Goal: Task Accomplishment & Management: Use online tool/utility

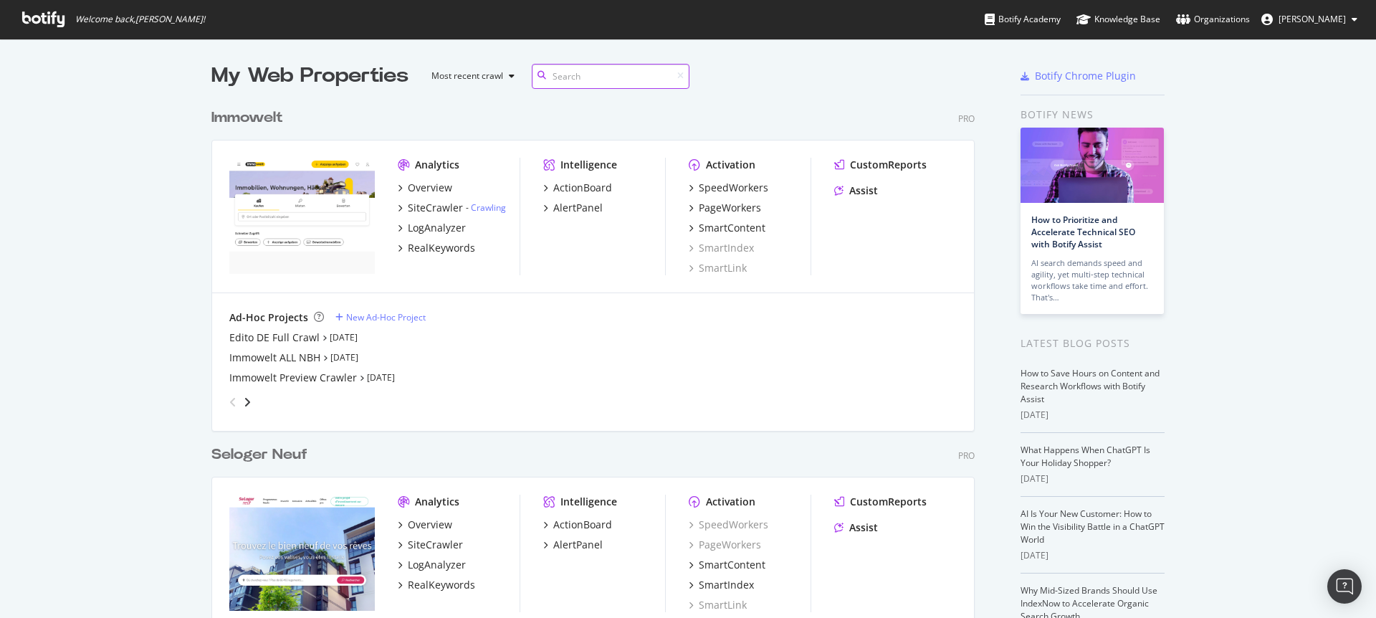
scroll to position [3819, 764]
click at [442, 205] on div "SiteCrawler" at bounding box center [435, 208] width 55 height 14
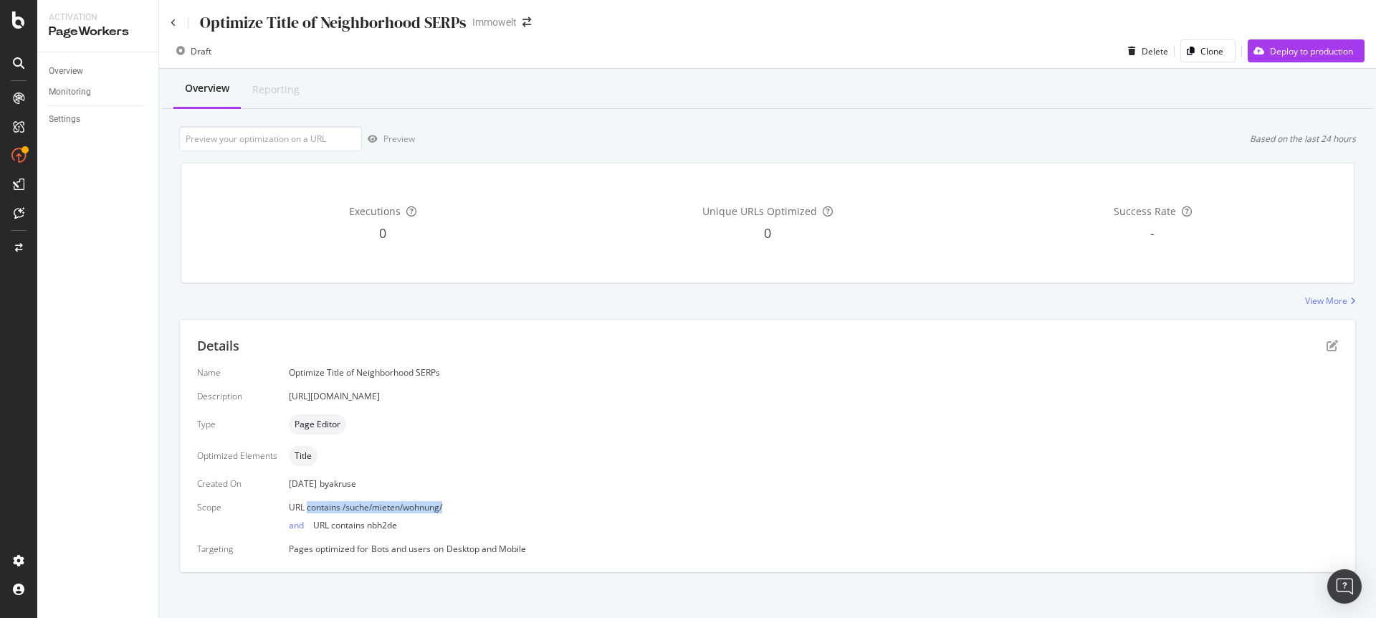
drag, startPoint x: 452, startPoint y: 505, endPoint x: 304, endPoint y: 507, distance: 148.4
click at [304, 507] on div "URL contains /suche/mieten/wohnung/" at bounding box center [813, 507] width 1049 height 12
click at [520, 495] on div "Name Optimize Title of Neighborhood SERPs Description [URL][DOMAIN_NAME] Type P…" at bounding box center [767, 460] width 1141 height 188
click at [1326, 348] on icon "pen-to-square" at bounding box center [1331, 345] width 11 height 11
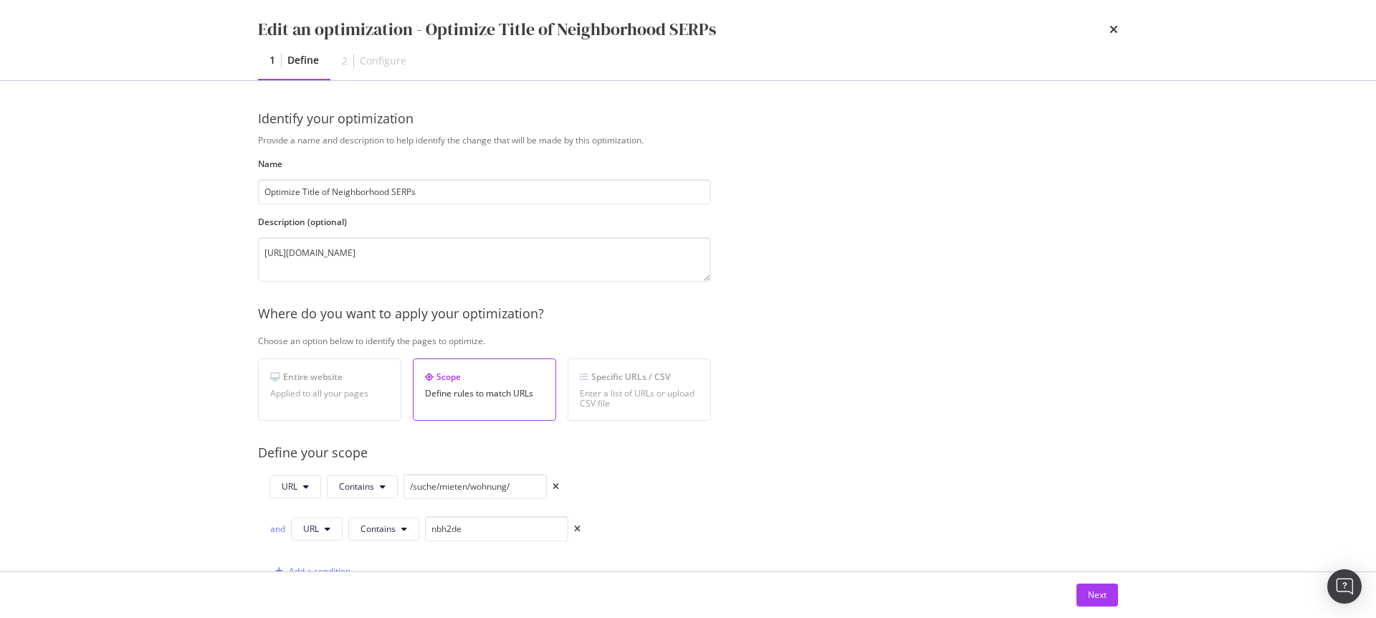
scroll to position [418, 0]
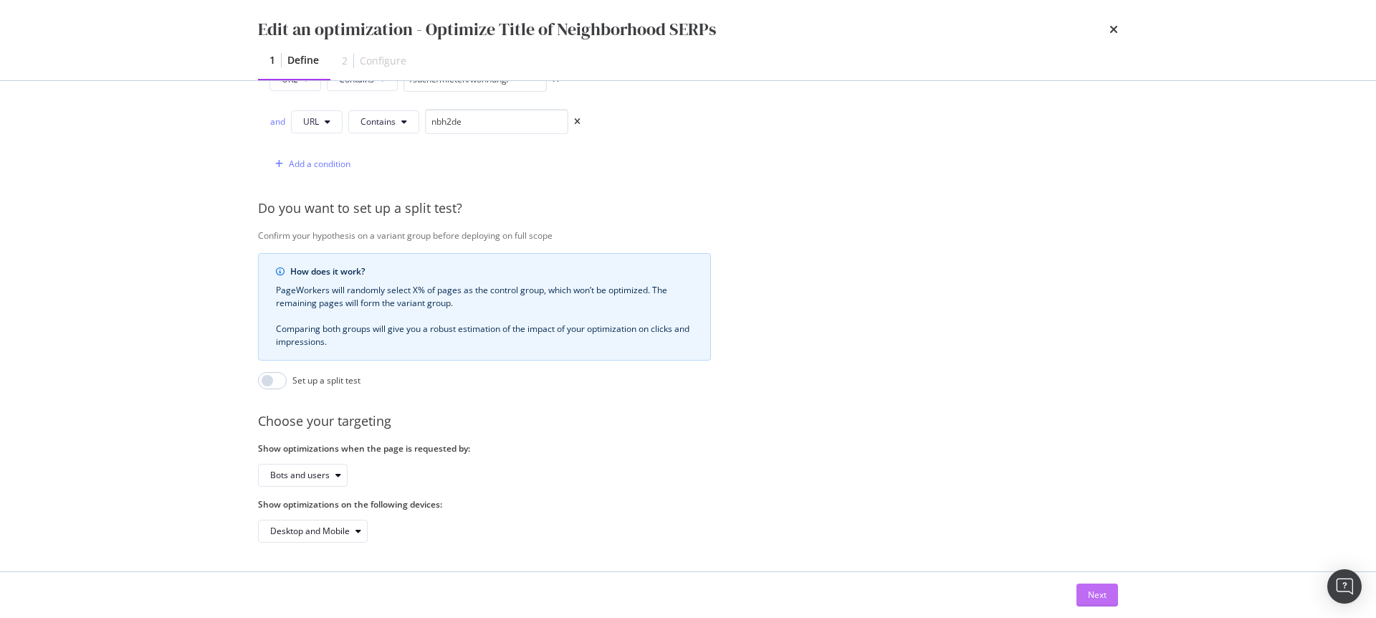
click at [1101, 596] on div "Next" at bounding box center [1097, 594] width 19 height 12
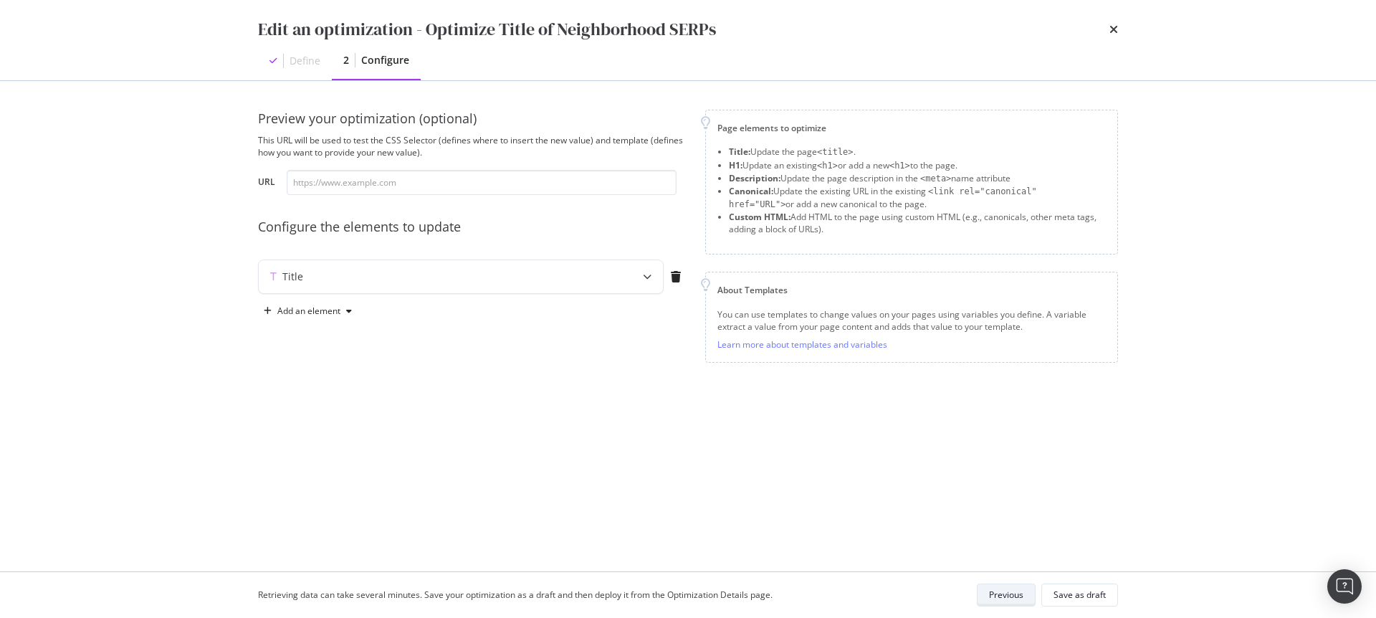
scroll to position [0, 0]
click at [414, 264] on div "Title" at bounding box center [461, 276] width 404 height 33
type textarea "{{ title }}"
click at [413, 348] on div "{{ title }}" at bounding box center [428, 389] width 302 height 113
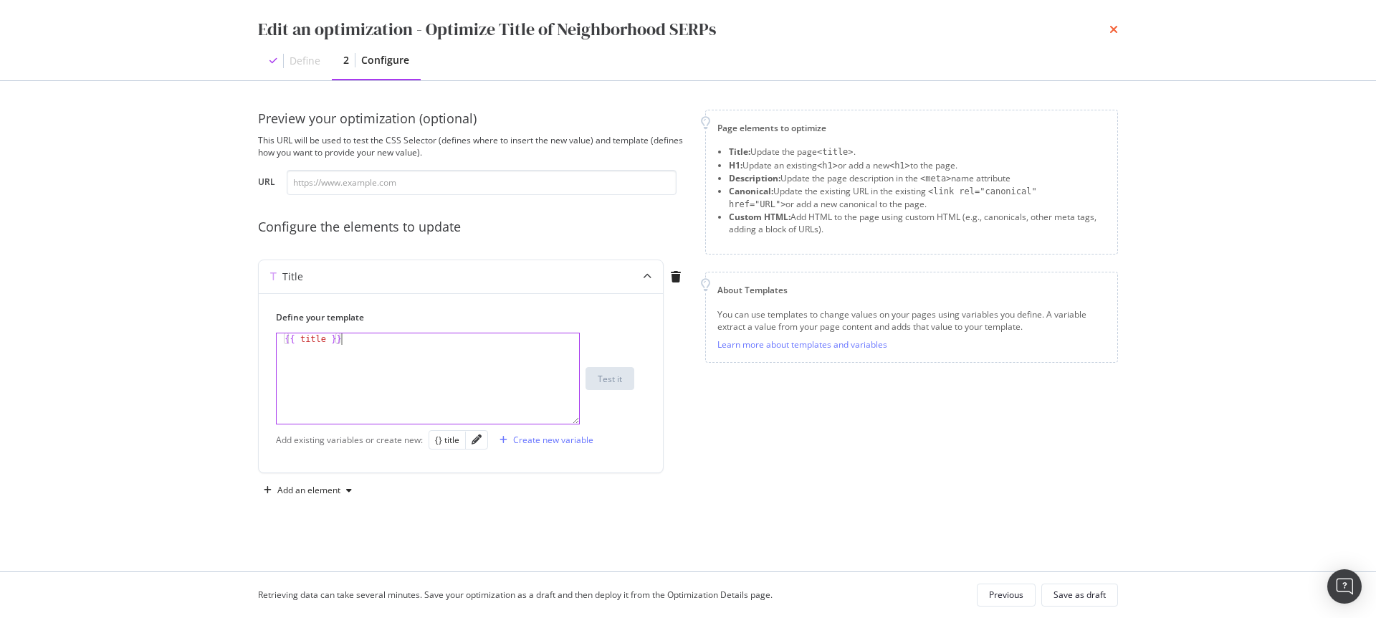
click at [1114, 29] on icon "times" at bounding box center [1113, 29] width 9 height 11
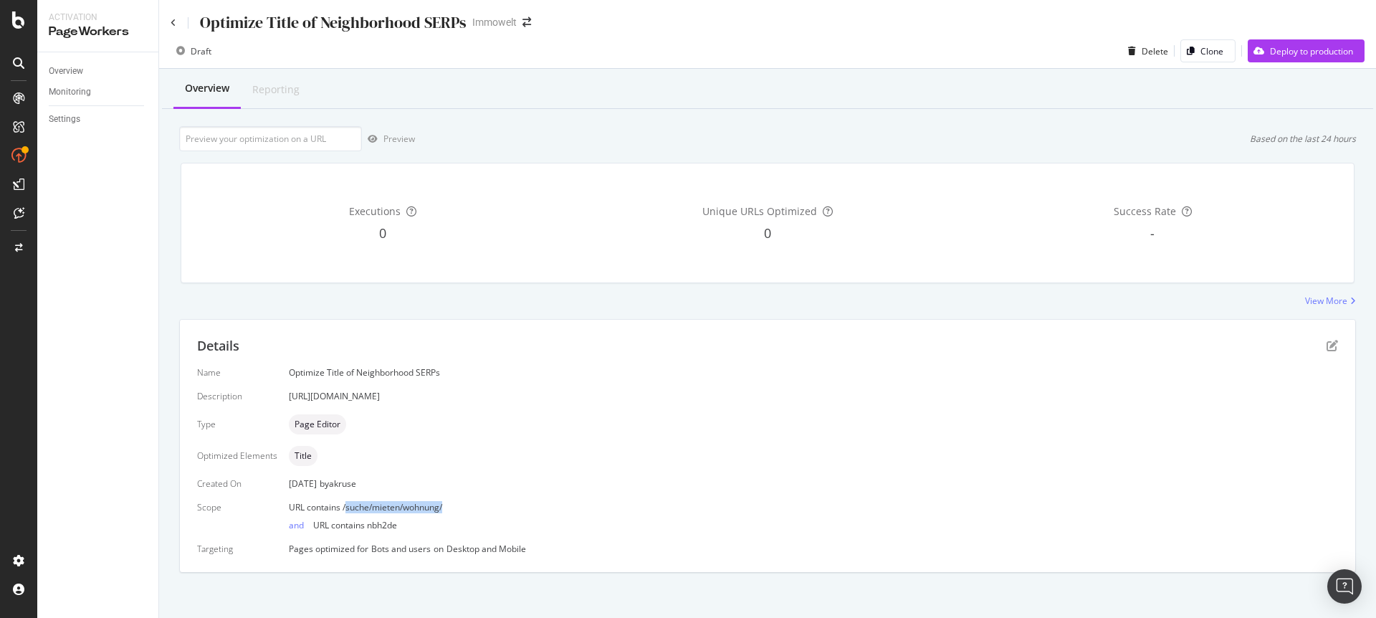
drag, startPoint x: 439, startPoint y: 507, endPoint x: 343, endPoint y: 510, distance: 96.1
click at [343, 510] on div "URL contains /suche/mieten/wohnung/" at bounding box center [813, 507] width 1049 height 12
click at [436, 505] on span "URL contains /suche/mieten/wohnung/" at bounding box center [365, 507] width 153 height 12
click at [1326, 346] on icon "pen-to-square" at bounding box center [1331, 345] width 11 height 11
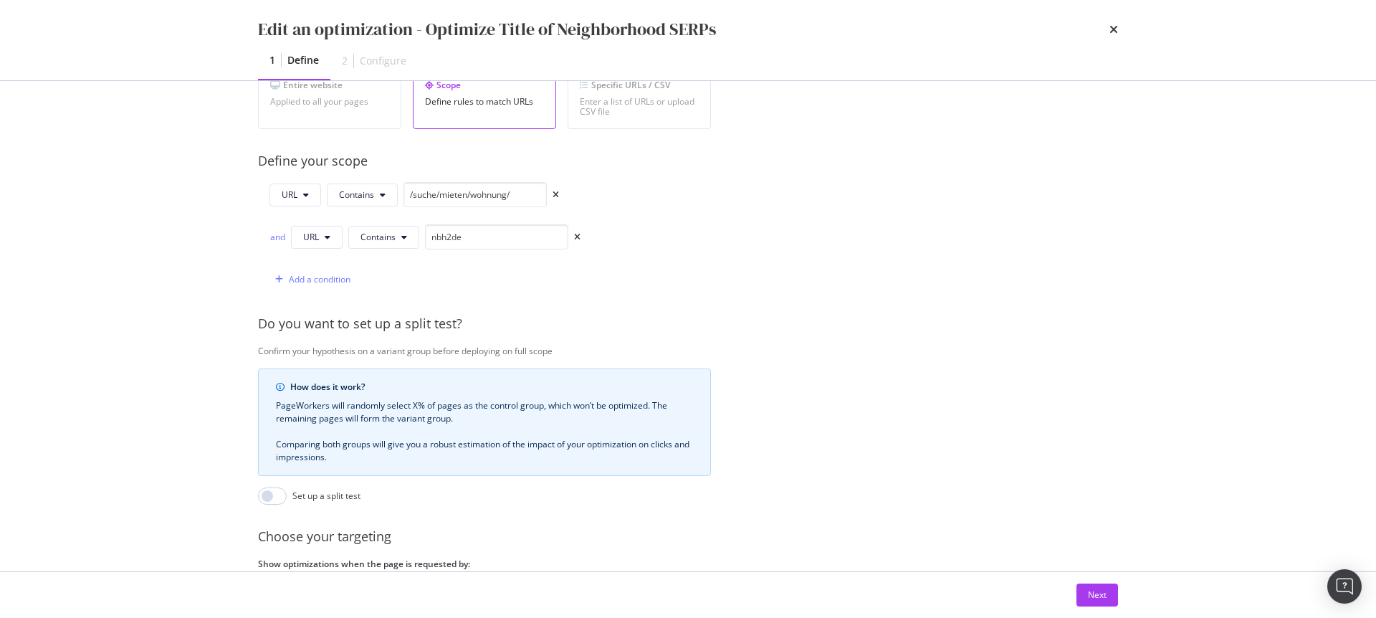
scroll to position [418, 0]
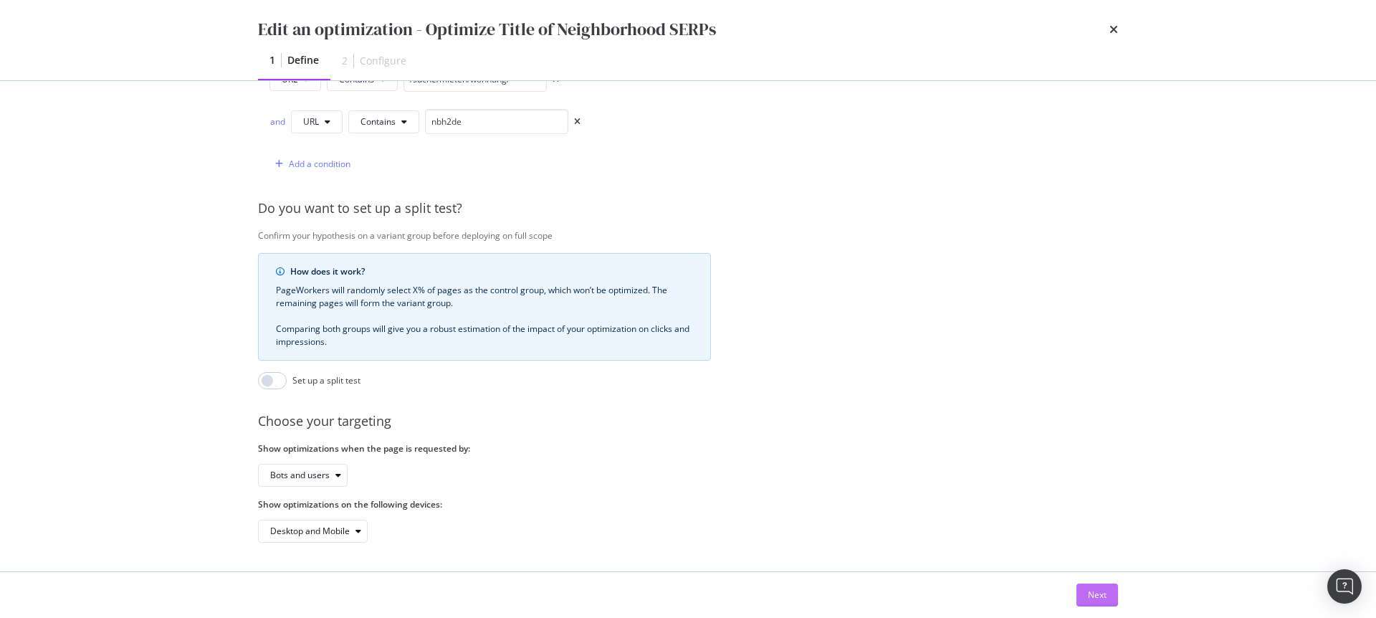
click at [1105, 596] on div "Next" at bounding box center [1097, 594] width 19 height 12
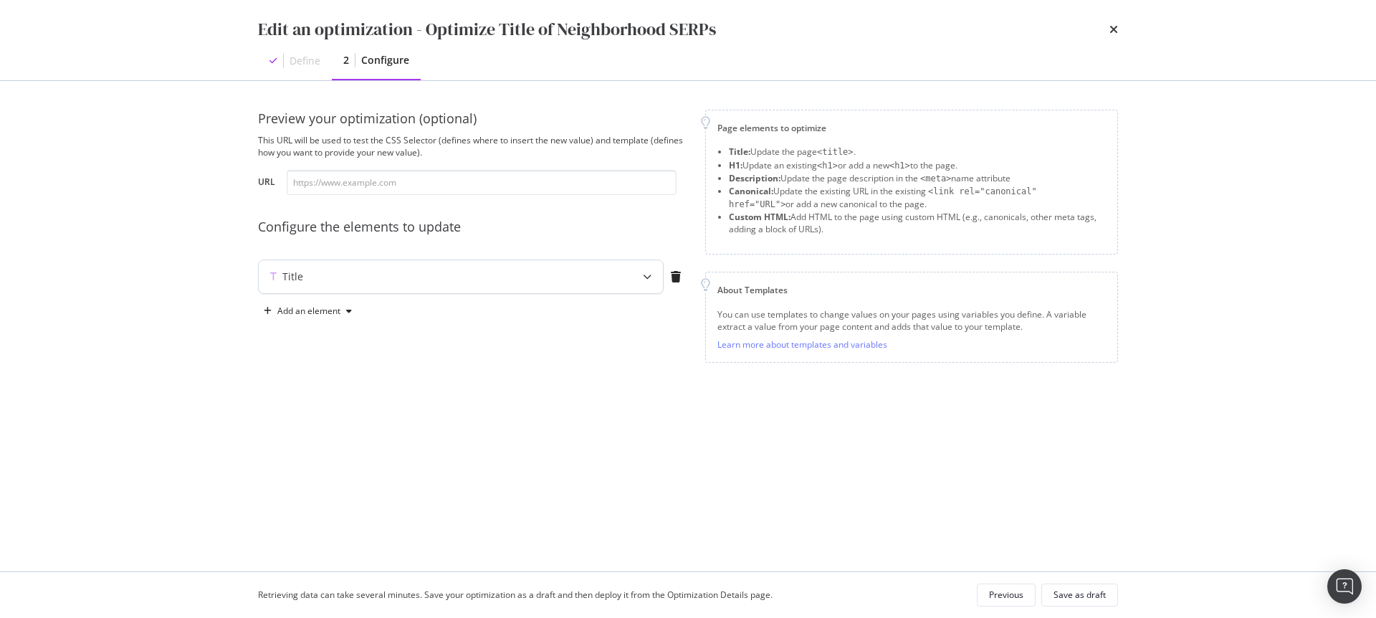
click at [634, 275] on div "modal" at bounding box center [647, 276] width 32 height 33
type textarea "{{ title }}"
click at [380, 343] on div "{{ title }}" at bounding box center [428, 389] width 302 height 113
paste textarea "#refiner-form-id > div > div.css-1kja2d9 > button > span.css-lnb1l0 > span.css-…"
type textarea "#refiner-form-id > div > div.css-1kja2d9 > button > span.css-lnb1l0 > span.css-…"
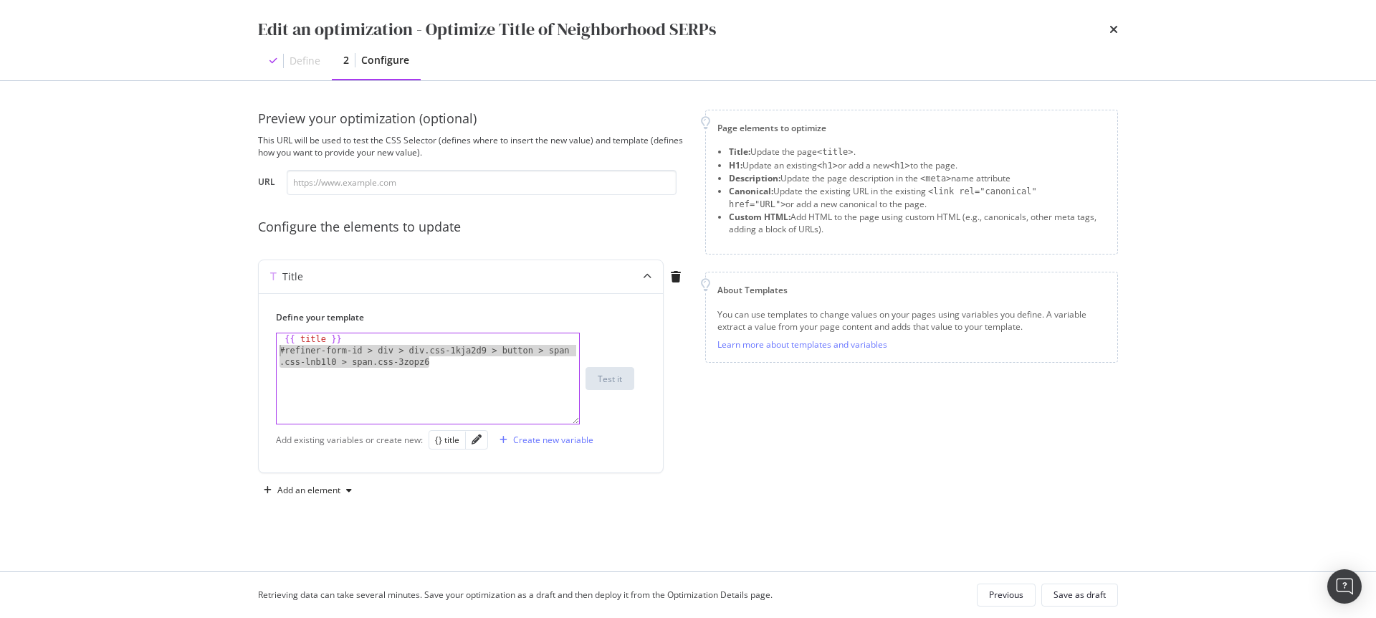
drag, startPoint x: 482, startPoint y: 371, endPoint x: 255, endPoint y: 351, distance: 227.3
click at [255, 351] on div "Preview your optimization (optional) This URL will be used to test the CSS Sele…" at bounding box center [687, 326] width 917 height 490
paste textarea "#refiner-form-id > div > div.css-1kja2d9 > button"
drag, startPoint x: 545, startPoint y: 354, endPoint x: 254, endPoint y: 344, distance: 291.1
click at [254, 344] on div "Preview your optimization (optional) This URL will be used to test the CSS Sele…" at bounding box center [687, 326] width 917 height 490
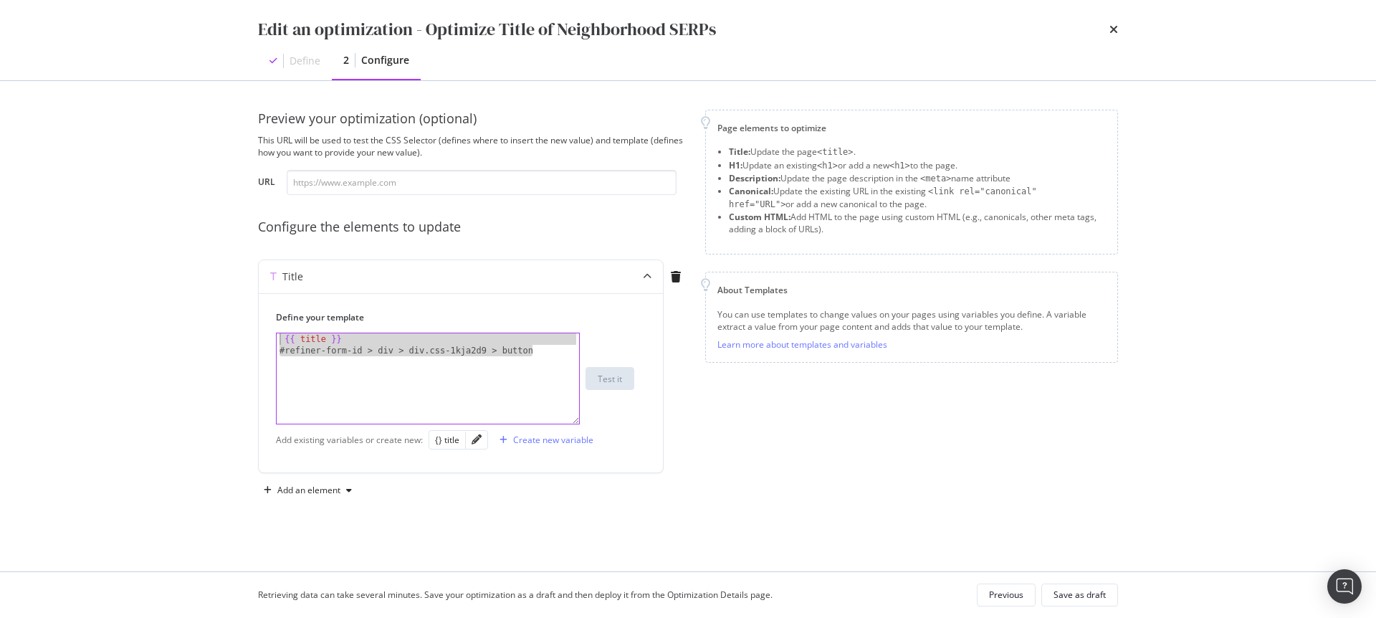
paste textarea "data-testid="searchmfe-mlautocomplete-button-testid""
click at [510, 390] on div "{{ title }} #refiner-form-id > div > div.css-1kja2d9 > button" at bounding box center [428, 389] width 302 height 113
click at [542, 344] on div "{{ title }} #refiner-form-id > div > div.css-1kja2d9 > button" at bounding box center [428, 389] width 302 height 113
drag, startPoint x: 541, startPoint y: 353, endPoint x: 274, endPoint y: 351, distance: 267.3
click at [274, 351] on div "Define your template {{ title }} {{ title }} #refiner-form-id > div > div.css-1…" at bounding box center [461, 382] width 404 height 179
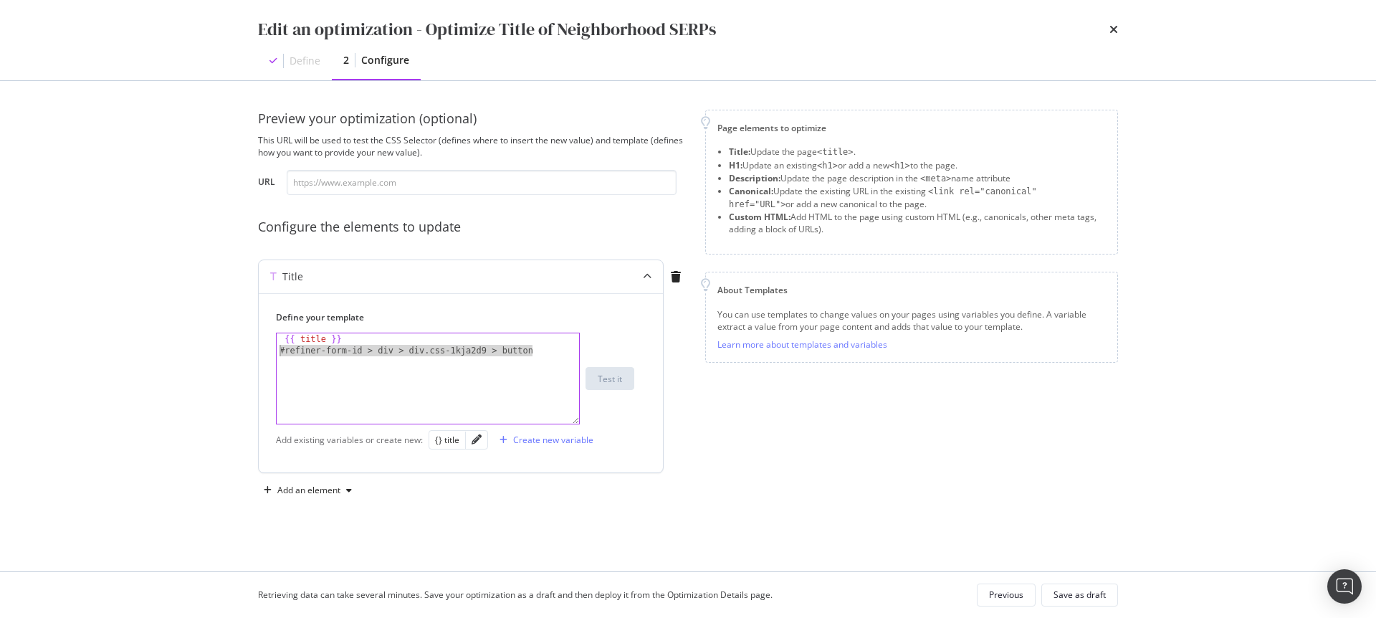
type textarea "#refiner-form-id > div > div.css-1kja2d9 > button"
click at [563, 426] on div "Define your template {{ title }} XXXXXXXXXXXXXXXXXXXXXXXXXXXXXXXXXXXXXXXXXXXXXX…" at bounding box center [461, 382] width 404 height 179
click at [561, 431] on div "Create new variable" at bounding box center [544, 439] width 100 height 21
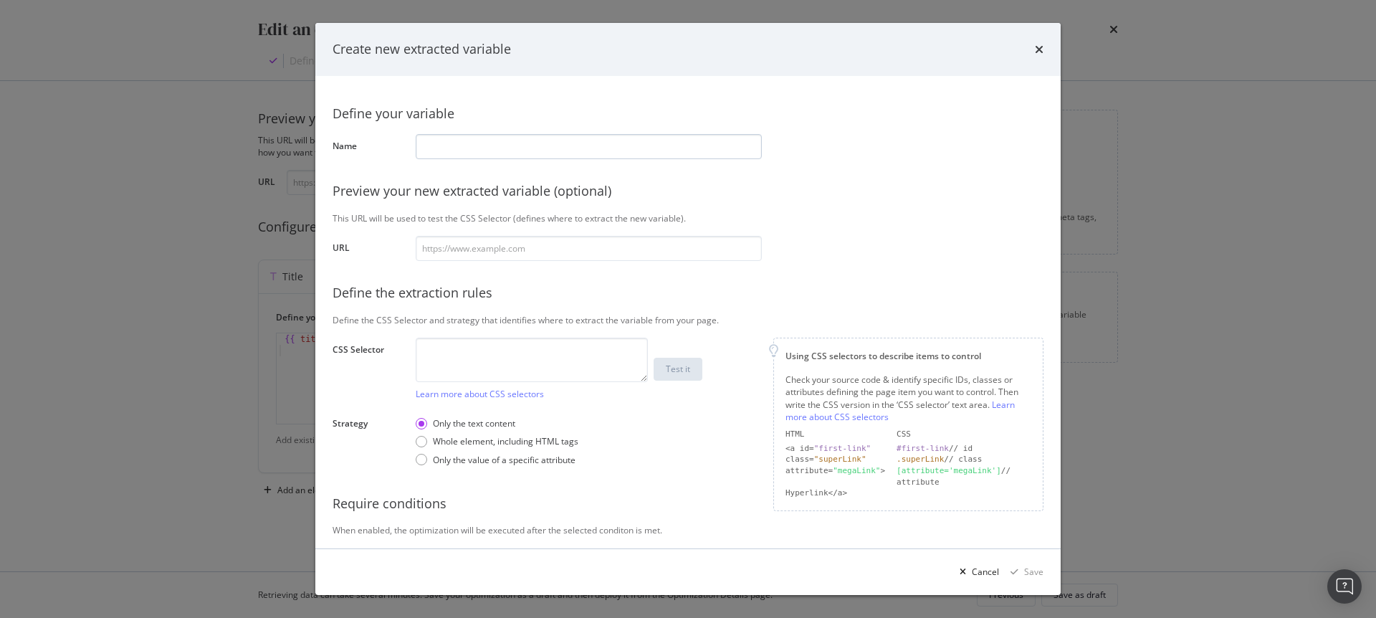
click at [480, 145] on input "modal" at bounding box center [589, 146] width 346 height 25
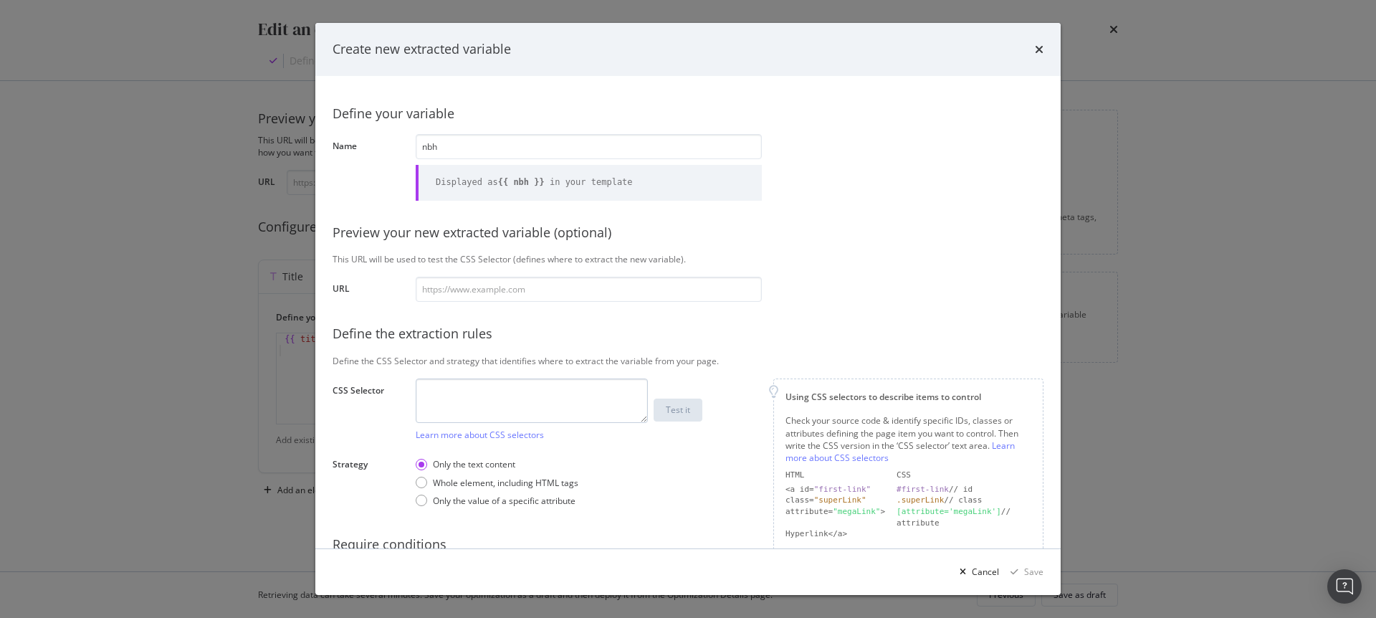
type input "nbh"
click at [487, 403] on textarea "modal" at bounding box center [532, 400] width 232 height 44
paste textarea "data-testid="searchmfe-mlautocomplete-button-testid""
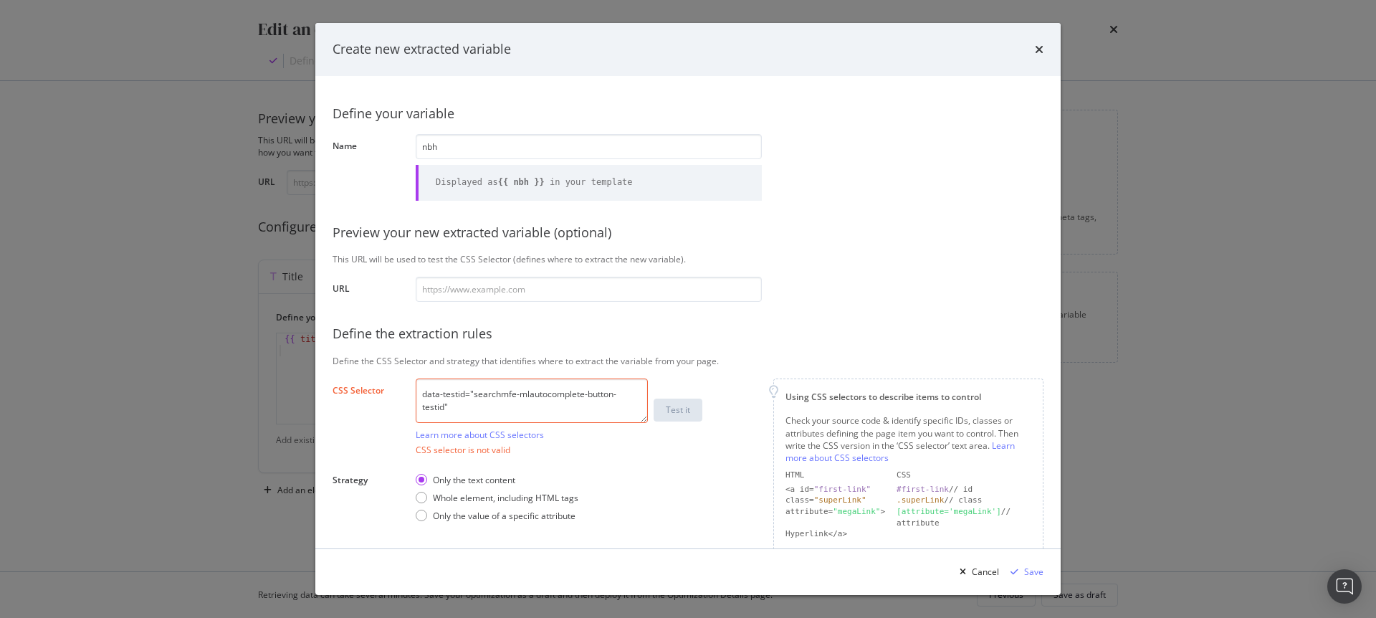
type textarea "data-testid="searchmfe-mlautocomplete-button-testid""
click at [480, 290] on input "modal" at bounding box center [589, 289] width 346 height 25
paste input "https://www.immowelt.de/suche/mieten/wohnung/hamburg-20095/rissen-22559/nbh2de9…"
type input "https://www.immowelt.de/suche/mieten/wohnung/hamburg-20095/rissen-22559/nbh2de9…"
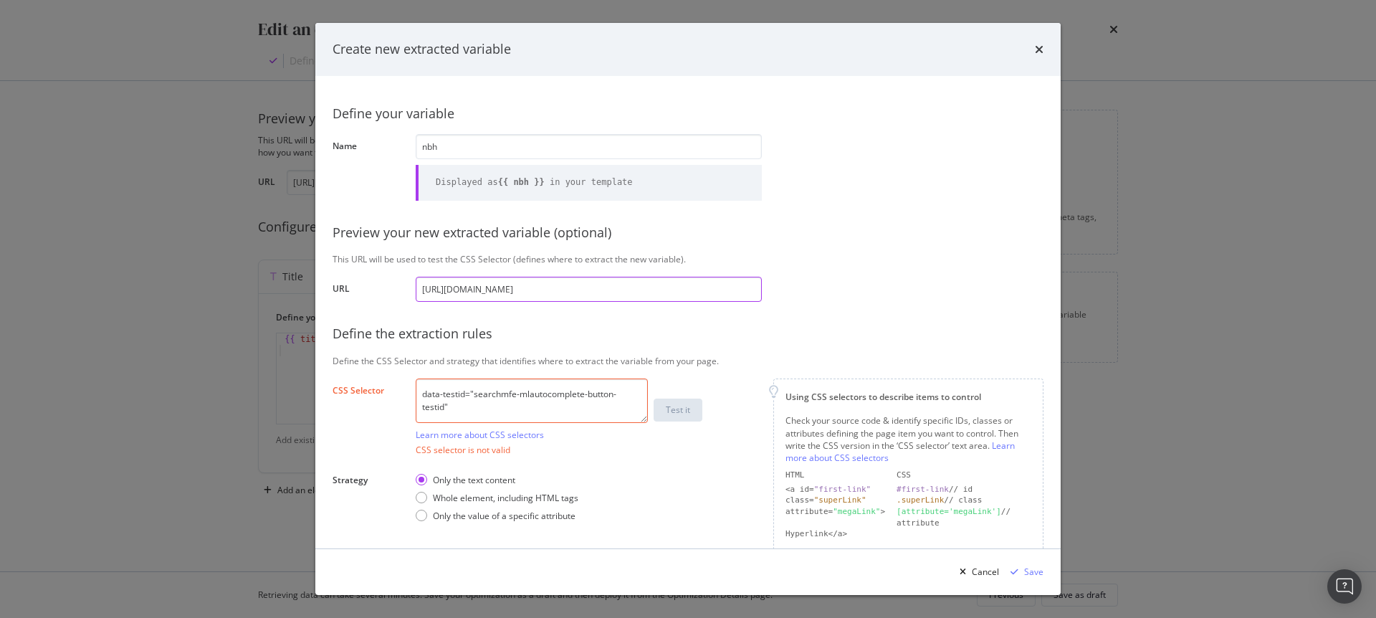
type input "https://www.immowelt.de/suche/mieten/wohnung/hamburg-20095/rissen-22559/nbh2de9…"
click at [460, 408] on textarea "data-testid="searchmfe-mlautocomplete-button-testid"" at bounding box center [532, 400] width 232 height 44
click at [466, 396] on textarea "data-testid="searchmfe-mlautocomplete-button-testid"" at bounding box center [532, 400] width 232 height 44
click at [421, 392] on textarea "data-testid="searchmfe-mlautocomplete-button-testid"" at bounding box center [532, 400] width 232 height 44
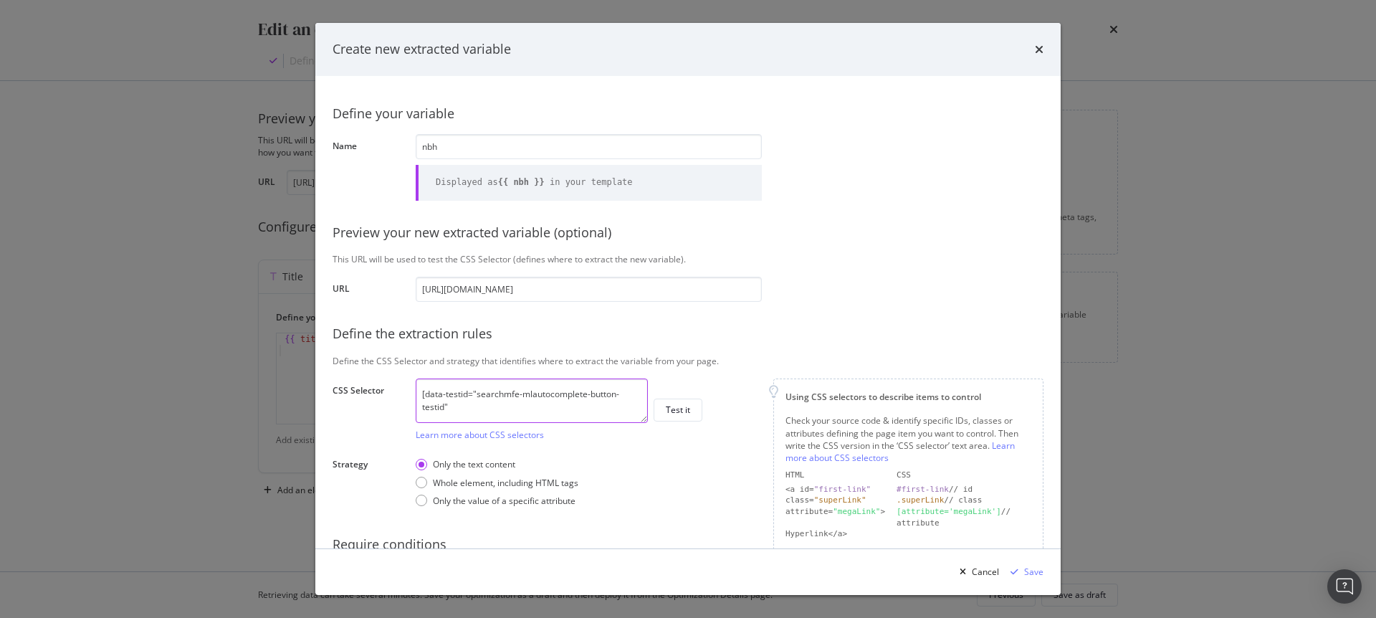
click at [469, 394] on textarea "[data-testid="searchmfe-mlautocomplete-button-testid"" at bounding box center [532, 400] width 232 height 44
click at [470, 406] on textarea "[data-testid="searchmfe-mlautocomplete-button-testid"" at bounding box center [532, 400] width 232 height 44
click at [468, 395] on textarea "[data-testid="searchmfe-mlautocomplete-button-testid"" at bounding box center [532, 400] width 232 height 44
click at [633, 395] on textarea "[data-testid="searchmfe-mlautocomplete-button-testid"" at bounding box center [532, 400] width 232 height 44
click at [463, 411] on textarea "[data-testid="searchmfe-mlautocomplete-button-testid"" at bounding box center [532, 400] width 232 height 44
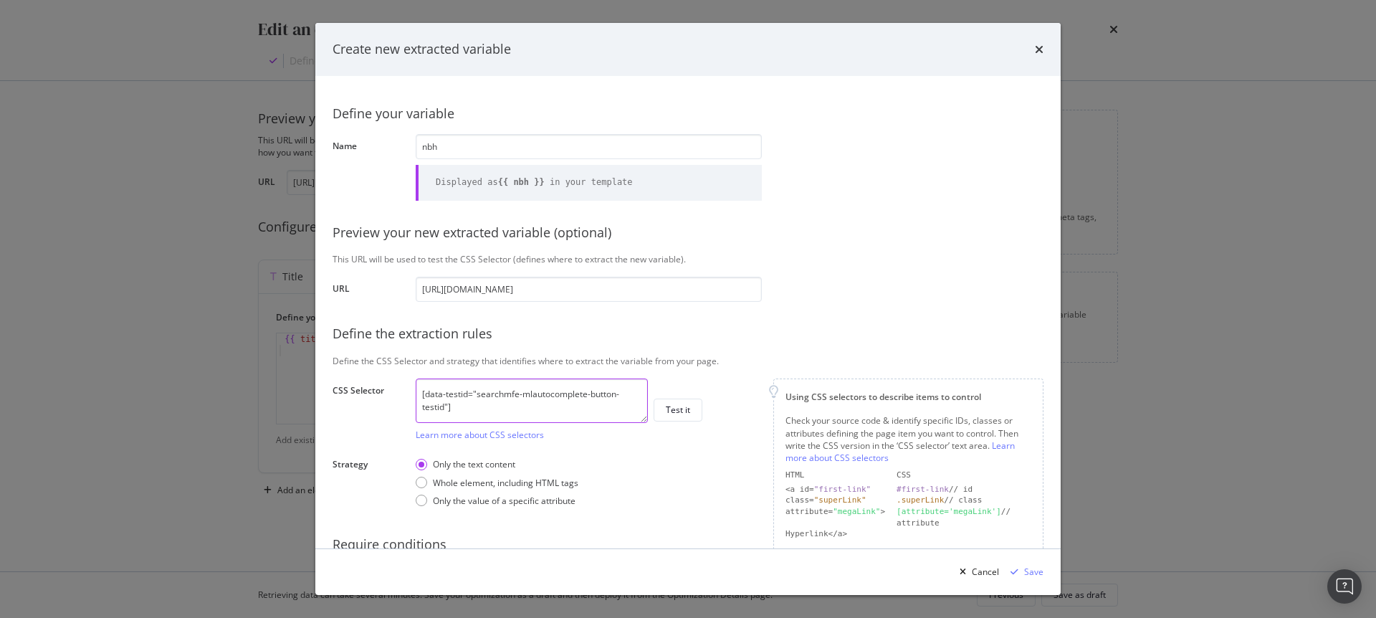
click at [482, 400] on textarea "[data-testid="searchmfe-mlautocomplete-button-testid"]" at bounding box center [532, 400] width 232 height 44
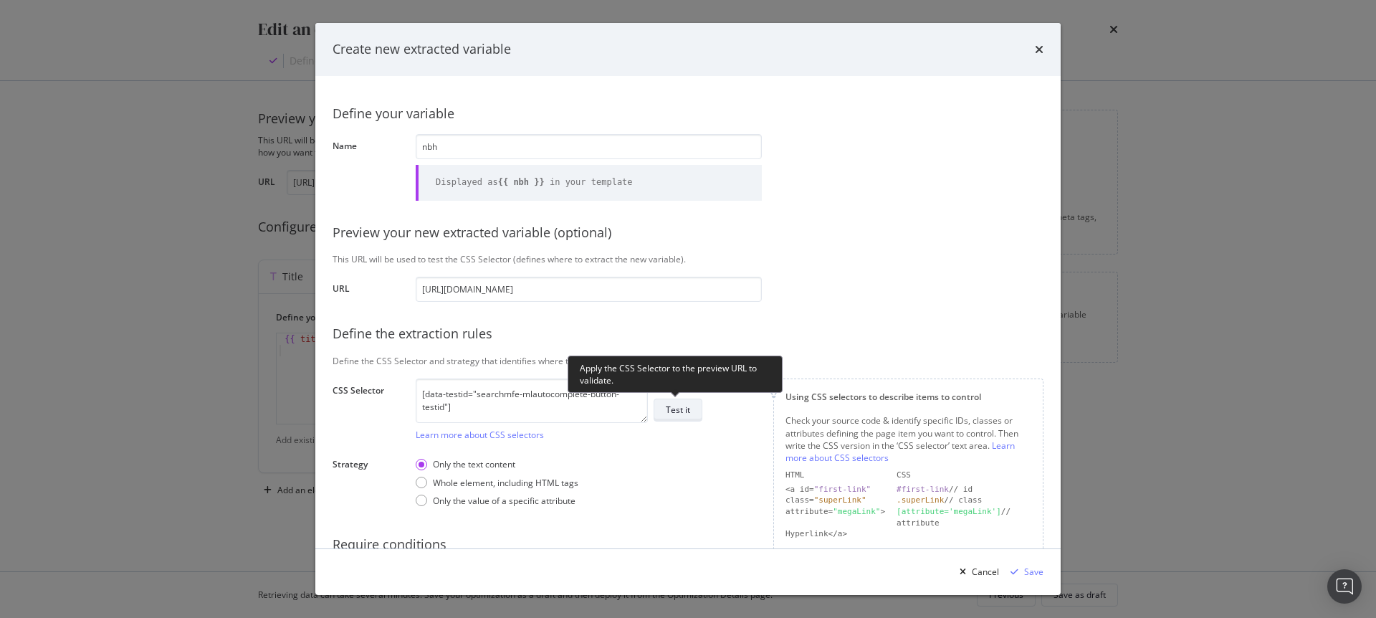
click at [676, 407] on div "Test it" at bounding box center [678, 409] width 24 height 12
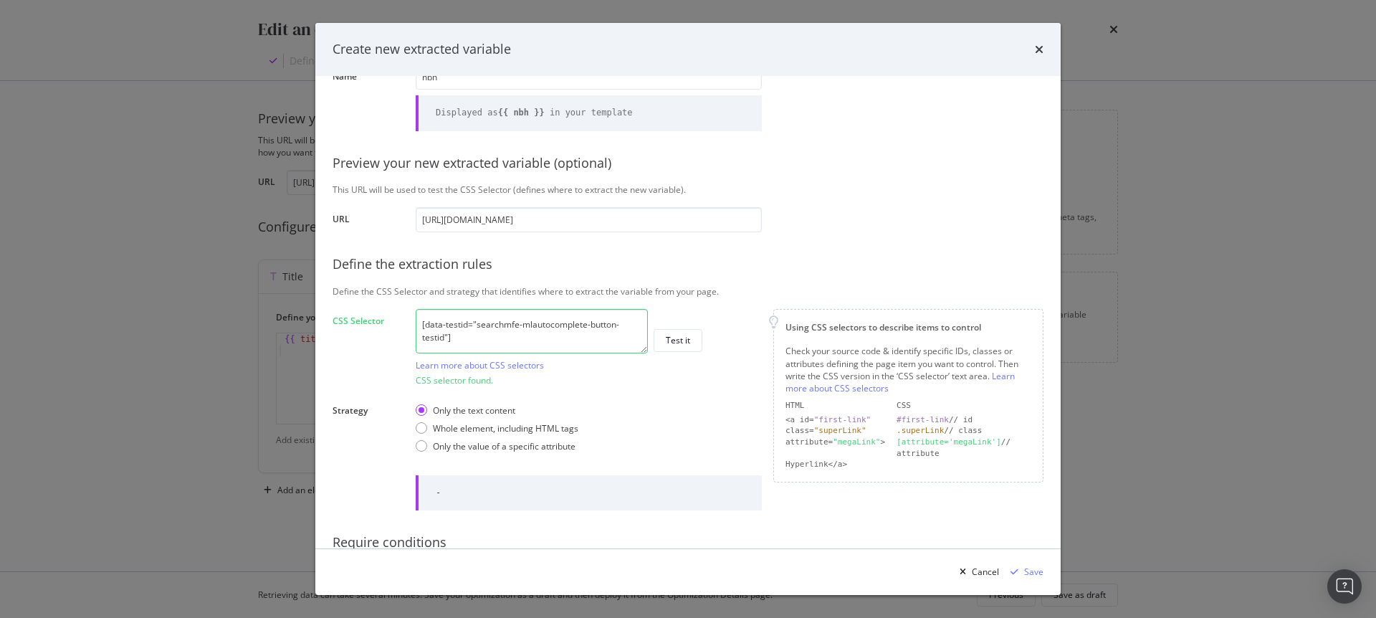
scroll to position [143, 0]
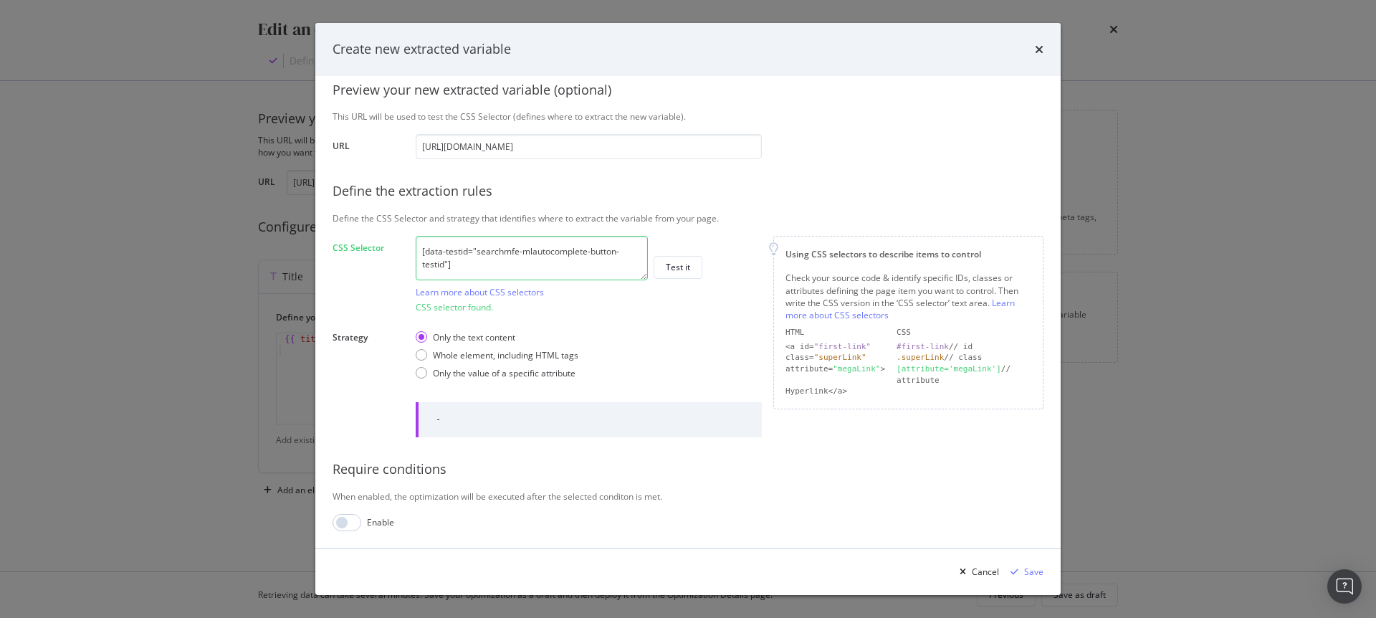
click at [493, 262] on textarea "[data-testid="searchmfe-mlautocomplete-button-testid"]" at bounding box center [532, 258] width 232 height 44
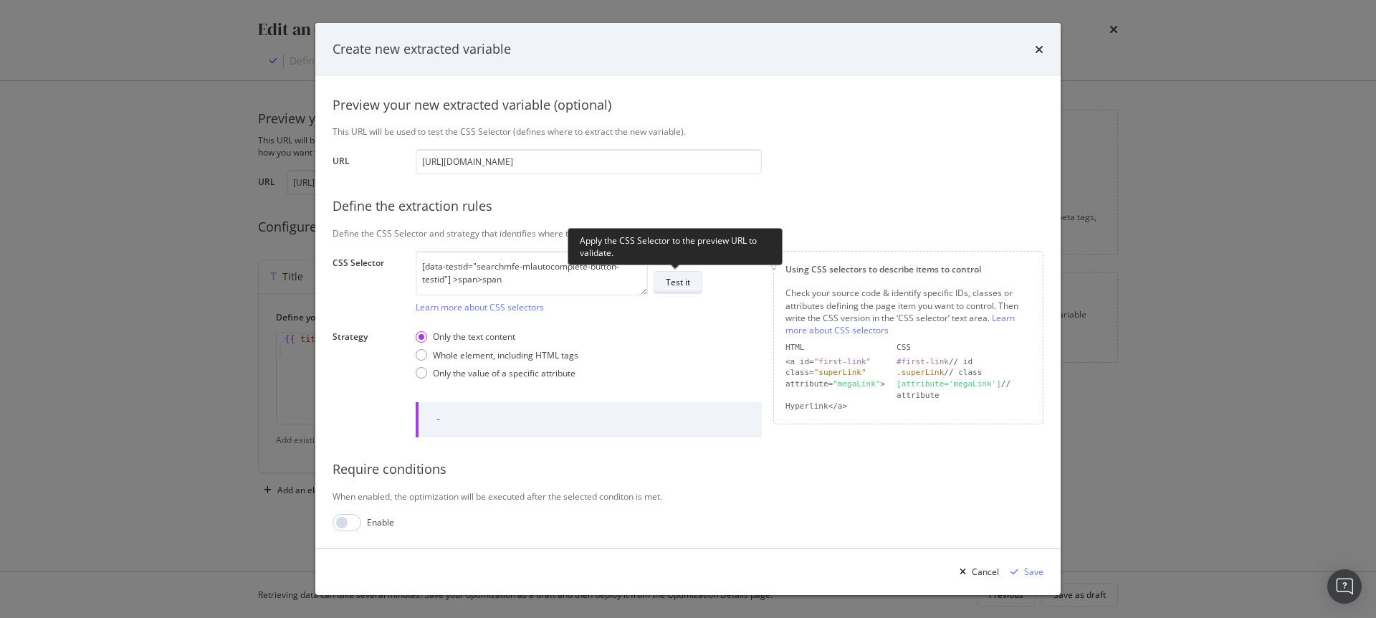
click at [690, 282] on button "Test it" at bounding box center [678, 282] width 49 height 23
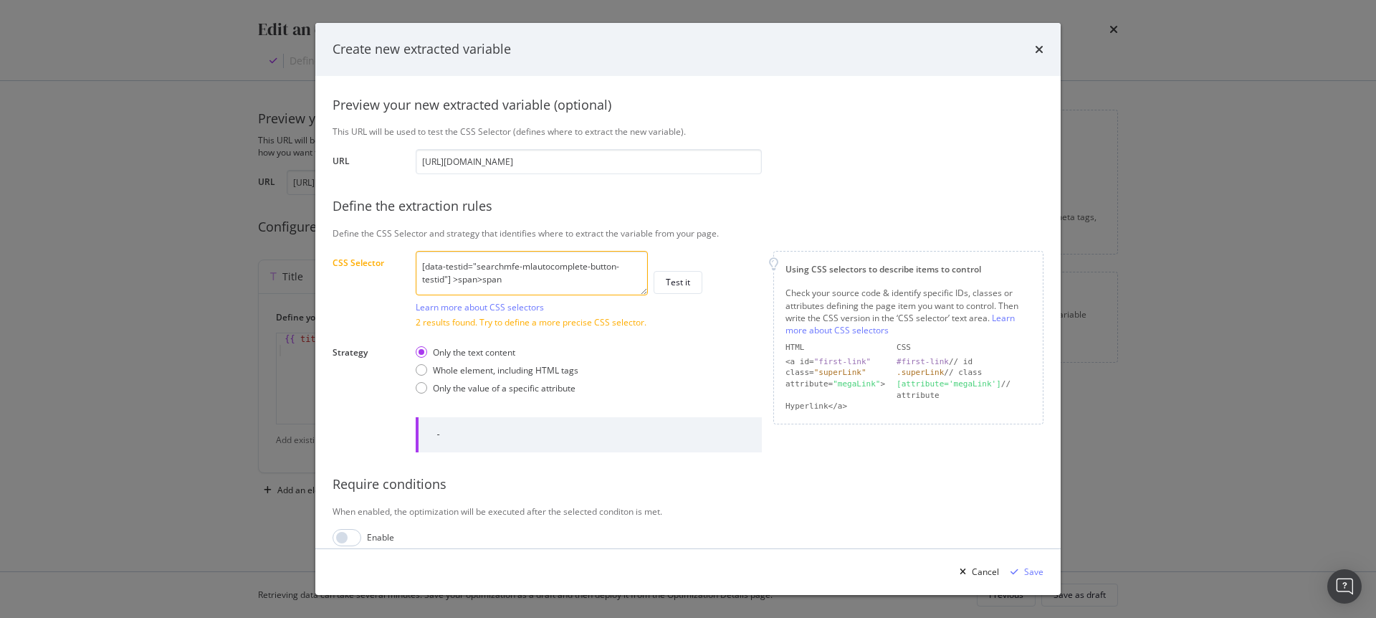
scroll to position [143, 0]
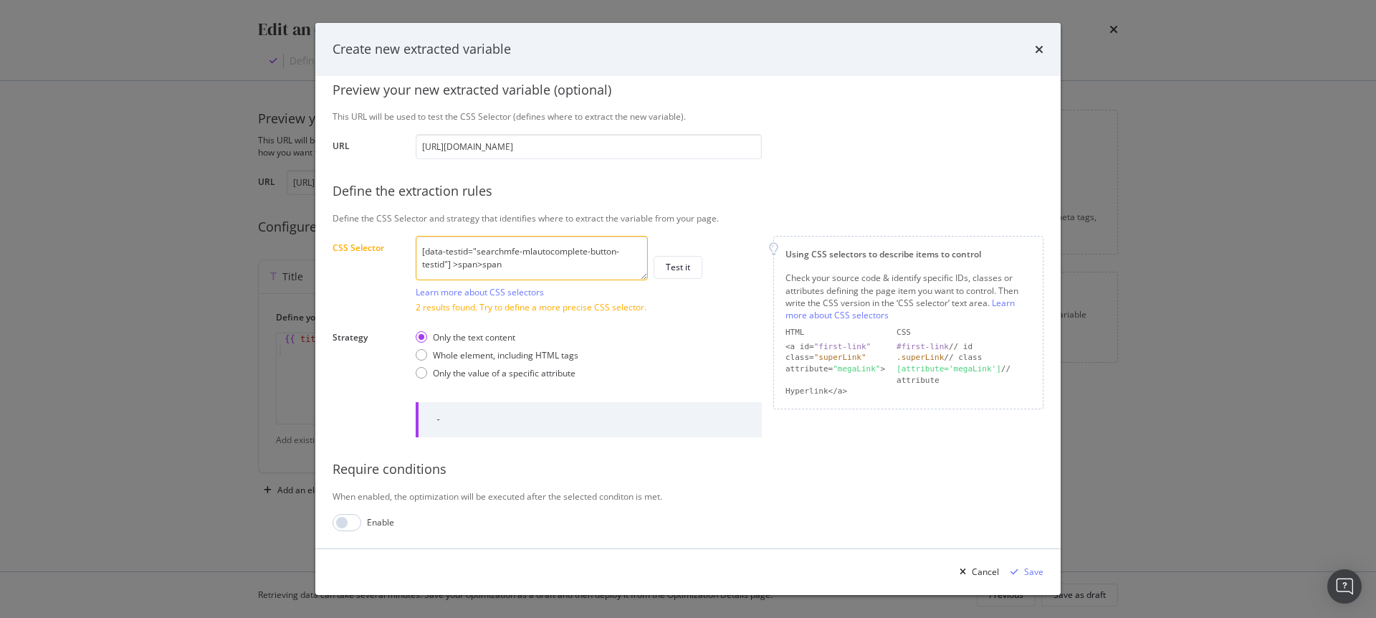
click at [549, 264] on textarea "[data-testid="searchmfe-mlautocomplete-button-testid"] >span>span" at bounding box center [532, 258] width 232 height 44
click at [514, 267] on textarea "[data-testid="searchmfe-mlautocomplete-button-testid"] >span>span" at bounding box center [532, 258] width 232 height 44
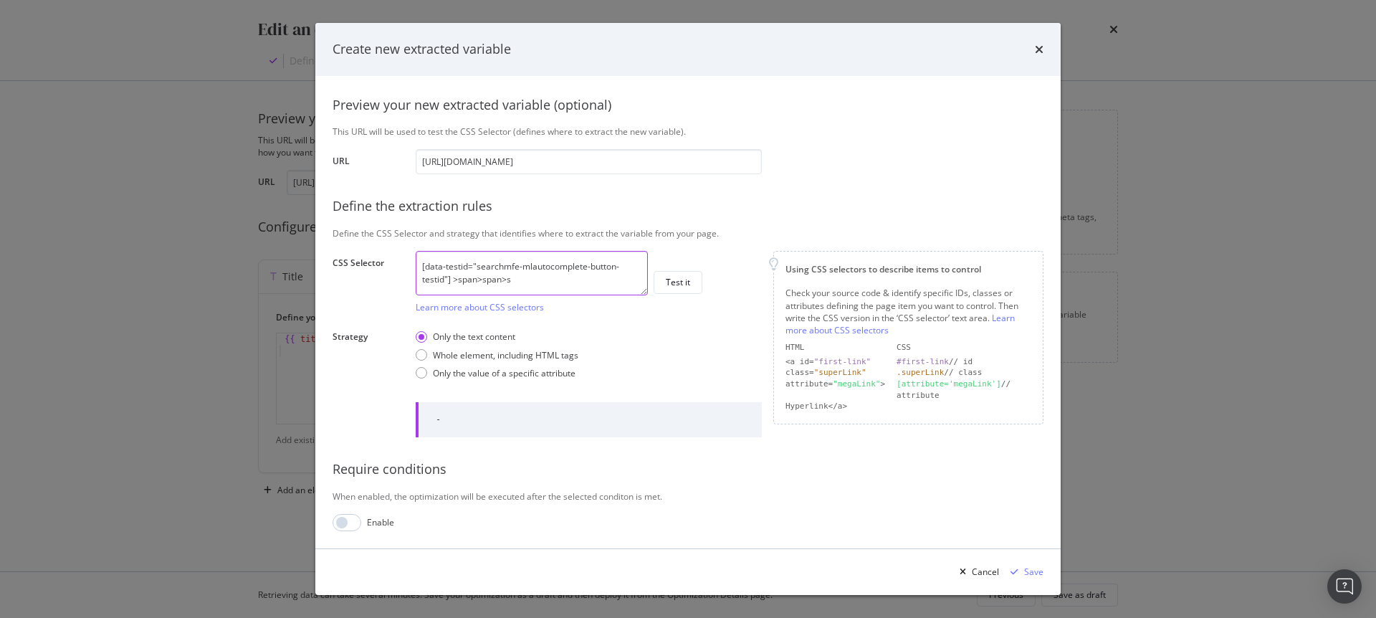
scroll to position [128, 0]
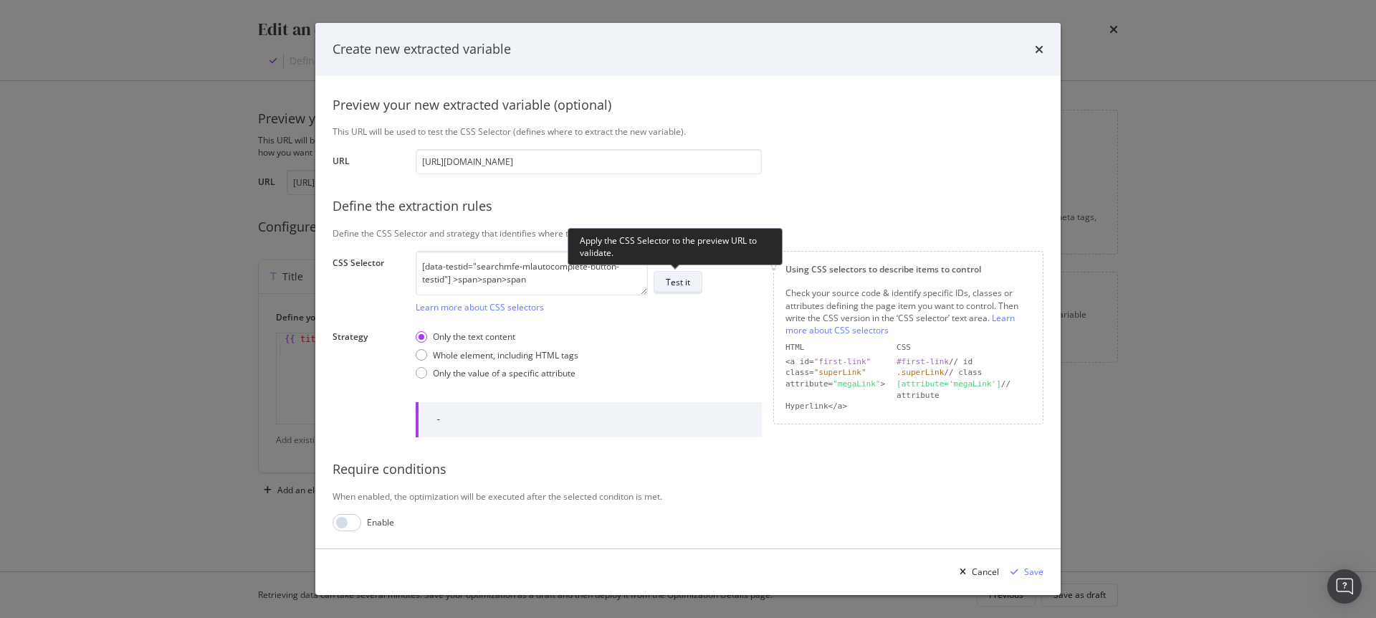
click at [676, 287] on div "Test it" at bounding box center [678, 282] width 24 height 12
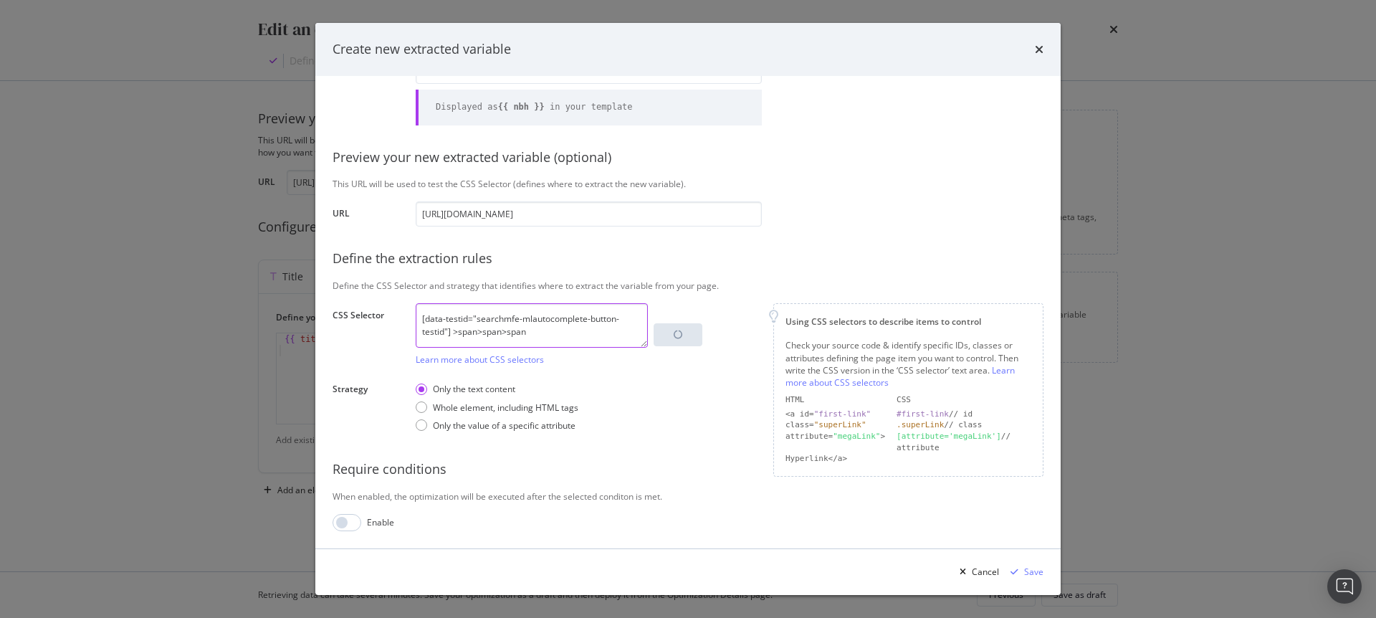
click at [538, 333] on textarea "[data-testid="searchmfe-mlautocomplete-button-testid"] >span>span>span" at bounding box center [532, 325] width 232 height 44
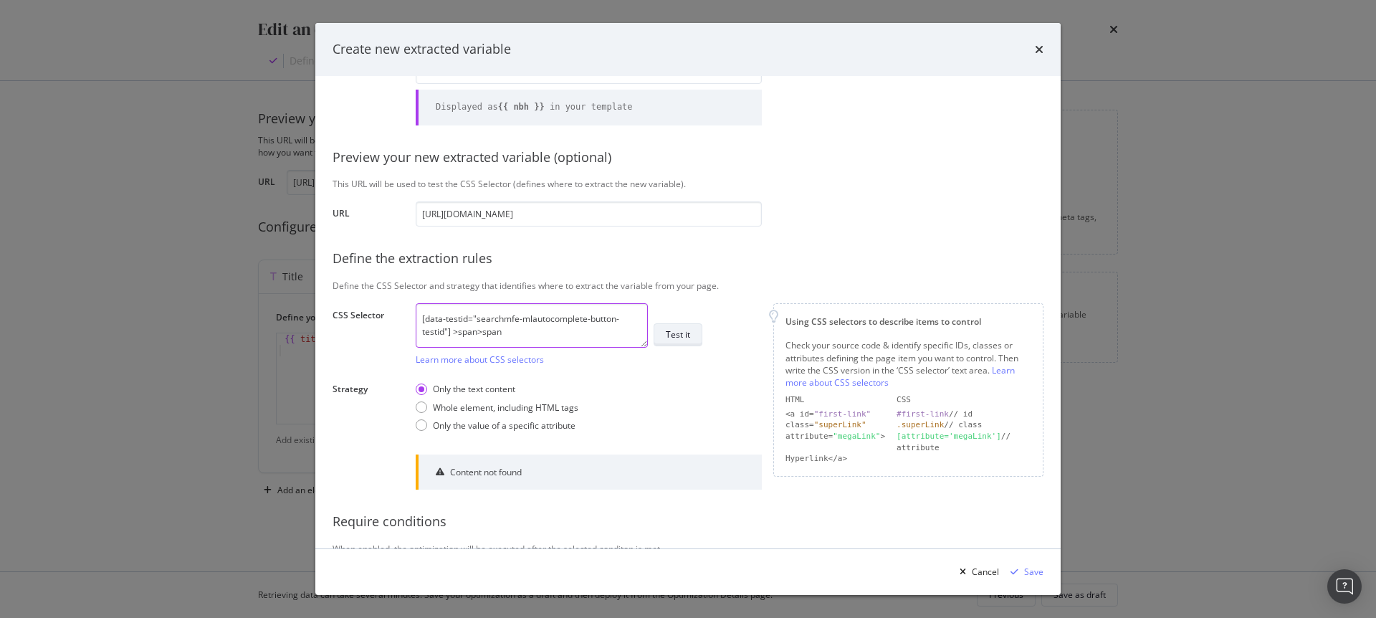
type textarea "[data-testid="searchmfe-mlautocomplete-button-testid"] >span>span"
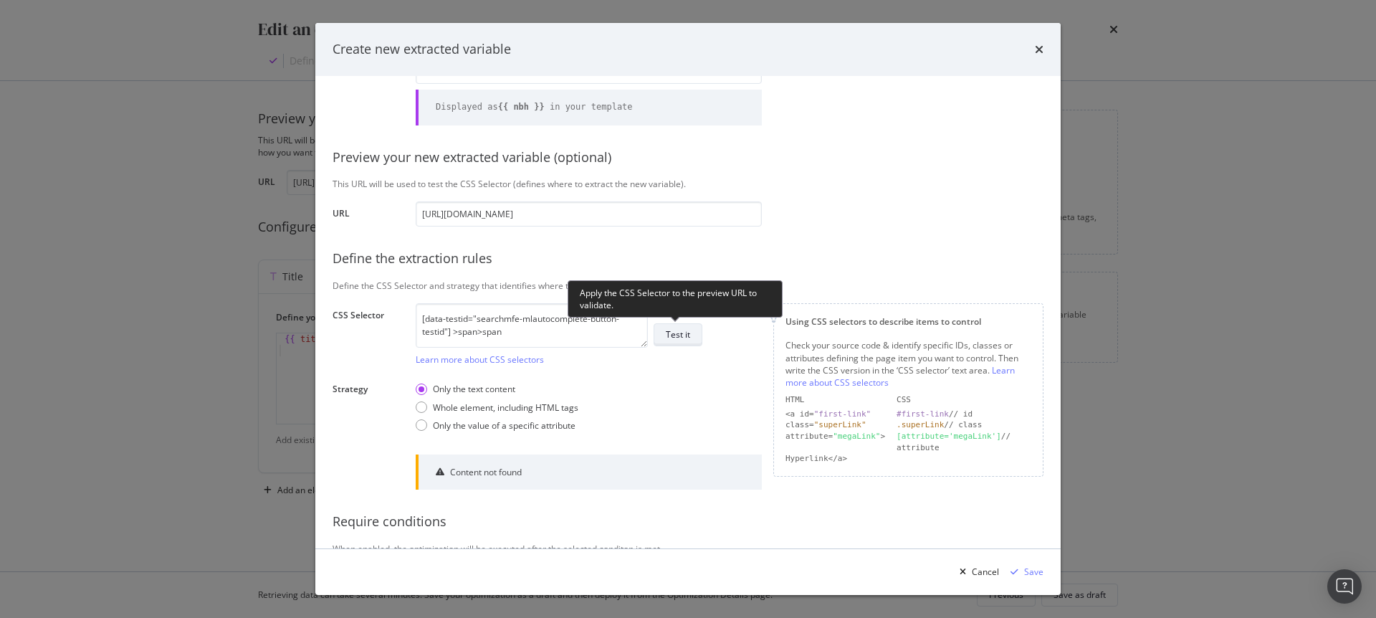
click at [687, 337] on div "Test it" at bounding box center [678, 334] width 24 height 12
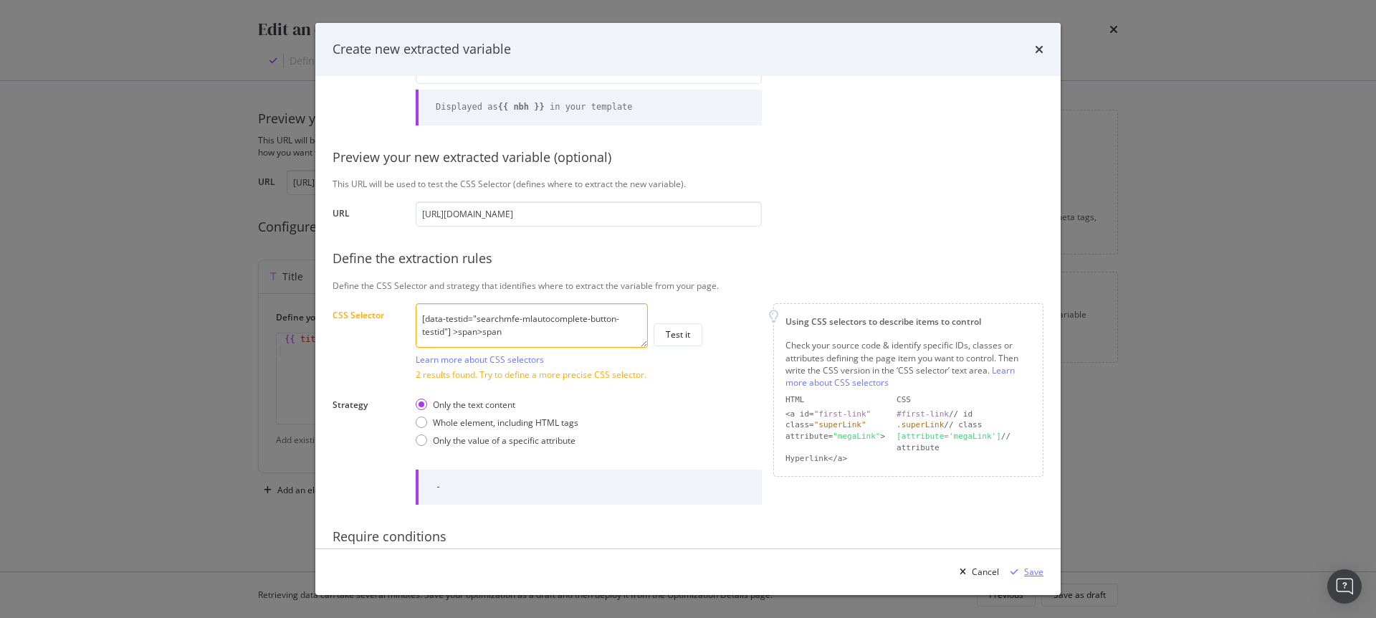
click at [1028, 568] on div "Save" at bounding box center [1033, 571] width 19 height 12
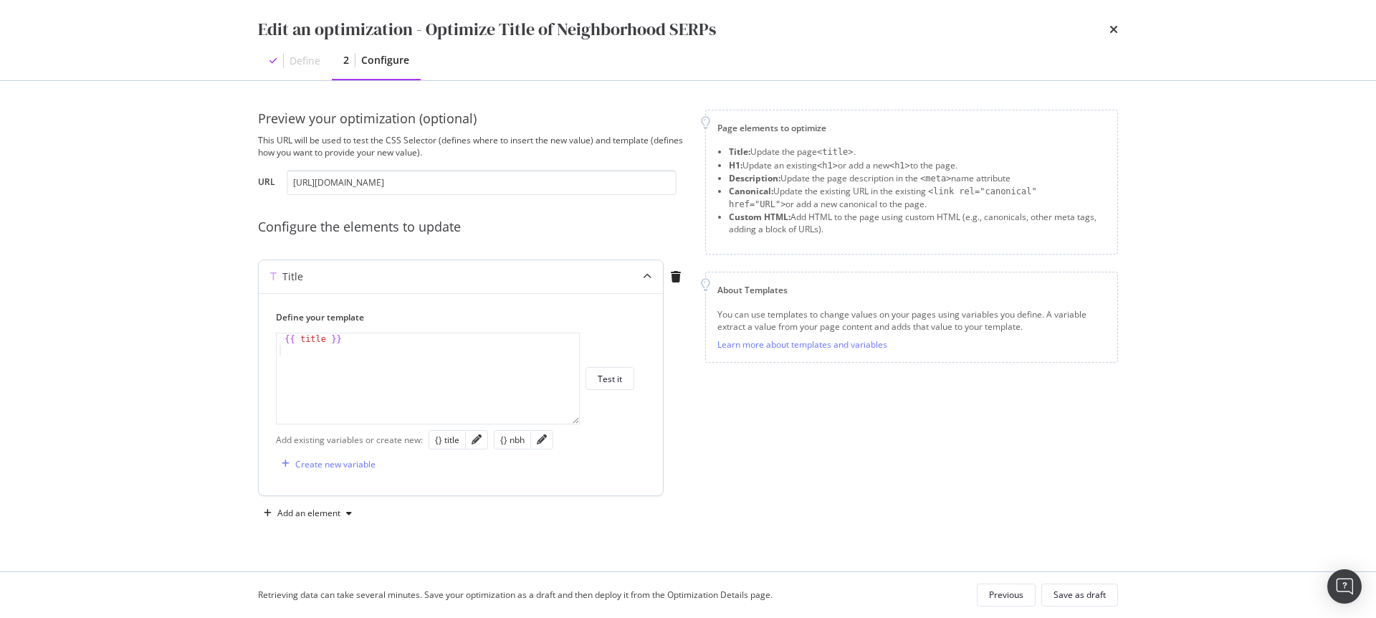
type textarea "{{ title }}"
click at [413, 342] on div "{{ title }}" at bounding box center [428, 389] width 302 height 113
drag, startPoint x: 387, startPoint y: 342, endPoint x: 229, endPoint y: 330, distance: 158.8
click at [229, 330] on div "Preview your optimization (optional) This URL will be used to test the CSS Sele…" at bounding box center [687, 326] width 917 height 490
click at [376, 344] on div "{{ title }}" at bounding box center [428, 389] width 302 height 113
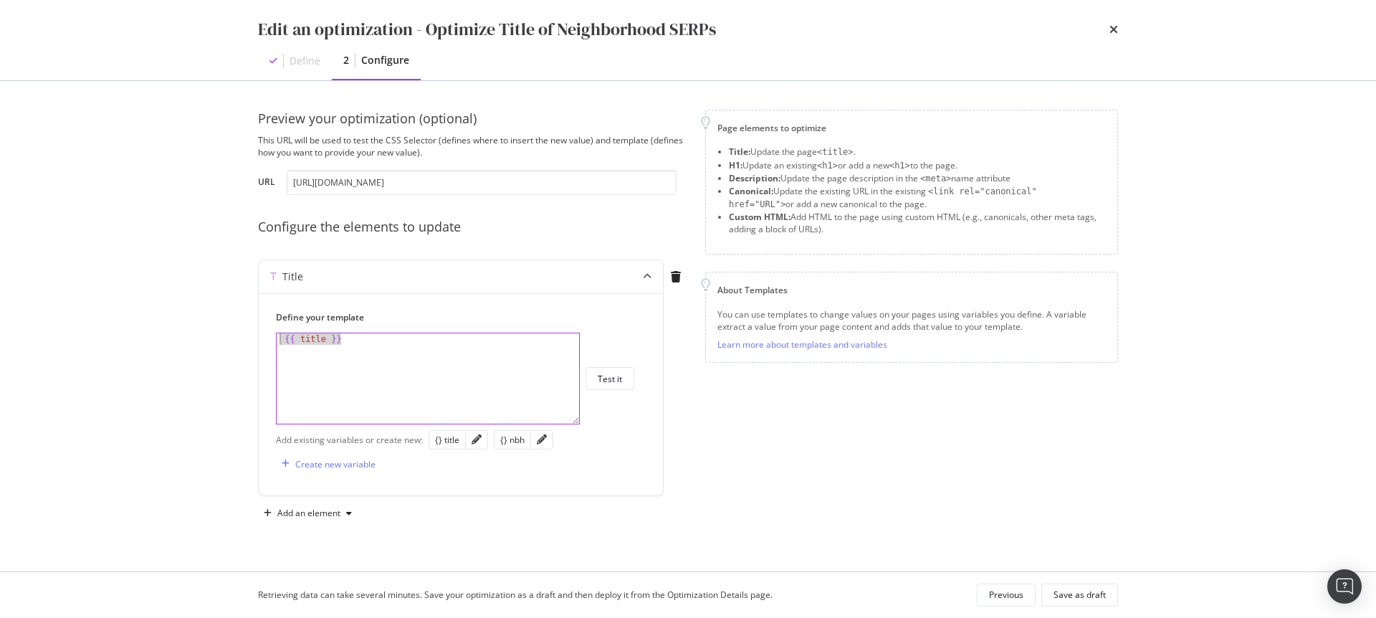
drag, startPoint x: 396, startPoint y: 337, endPoint x: 211, endPoint y: 310, distance: 187.5
click at [211, 310] on div "Edit an optimization - Optimize Title of Neighborhood SERPs Define 2 Configure …" at bounding box center [688, 309] width 1376 height 618
click at [463, 349] on div "{{ title }}" at bounding box center [428, 389] width 302 height 113
click at [1076, 593] on div "Save as draft" at bounding box center [1079, 594] width 52 height 12
